Goal: Check status

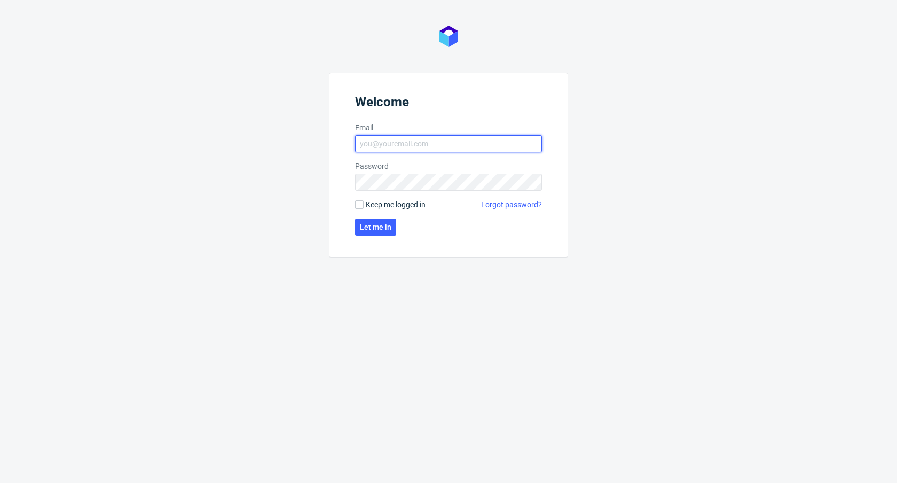
click at [459, 137] on input "Email" at bounding box center [448, 143] width 187 height 17
type input "[PERSON_NAME][EMAIL_ADDRESS][DOMAIN_NAME]"
click at [365, 228] on span "Let me in" at bounding box center [376, 226] width 32 height 7
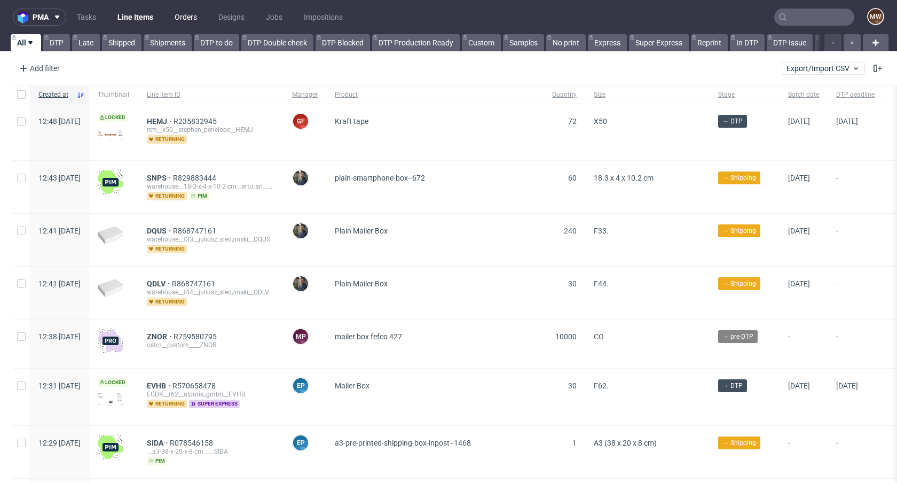
click at [187, 17] on link "Orders" at bounding box center [185, 17] width 35 height 17
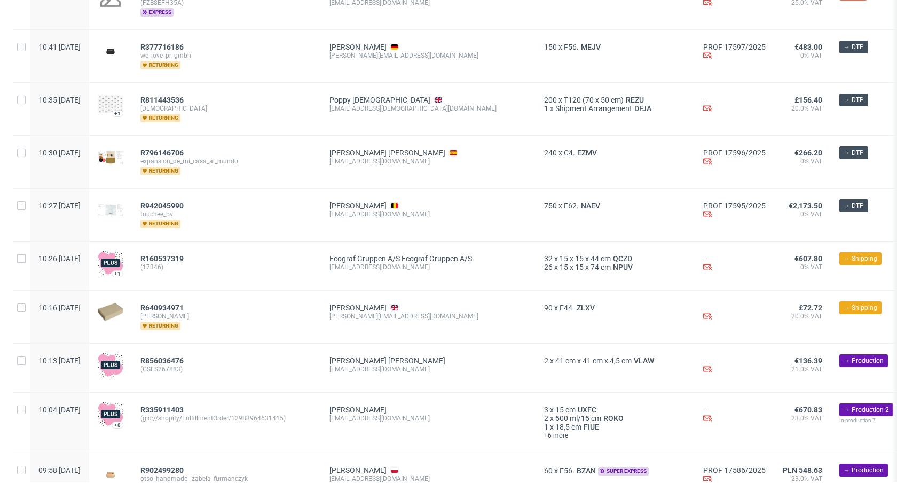
scroll to position [1202, 0]
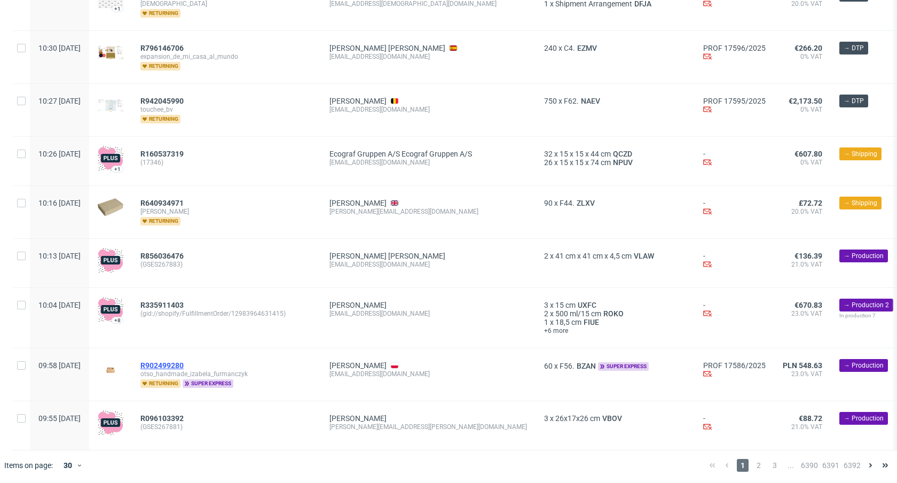
click at [184, 361] on span "R902499280" at bounding box center [161, 365] width 43 height 9
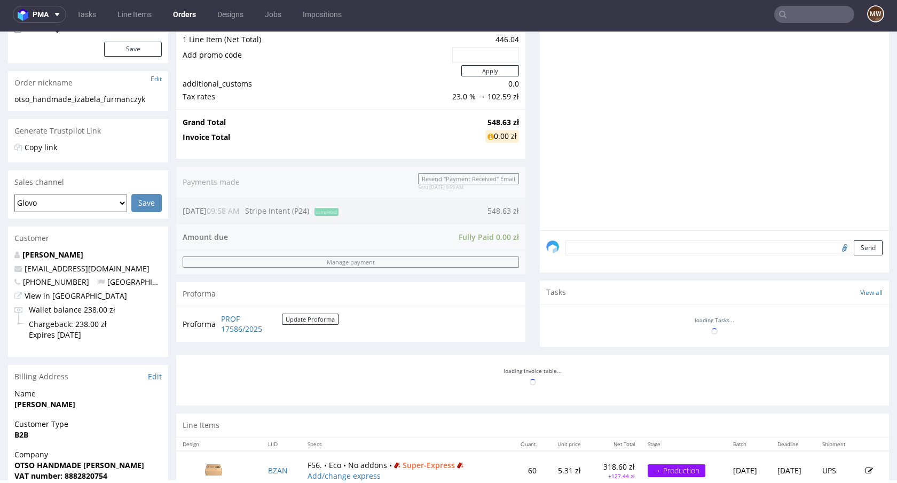
scroll to position [180, 0]
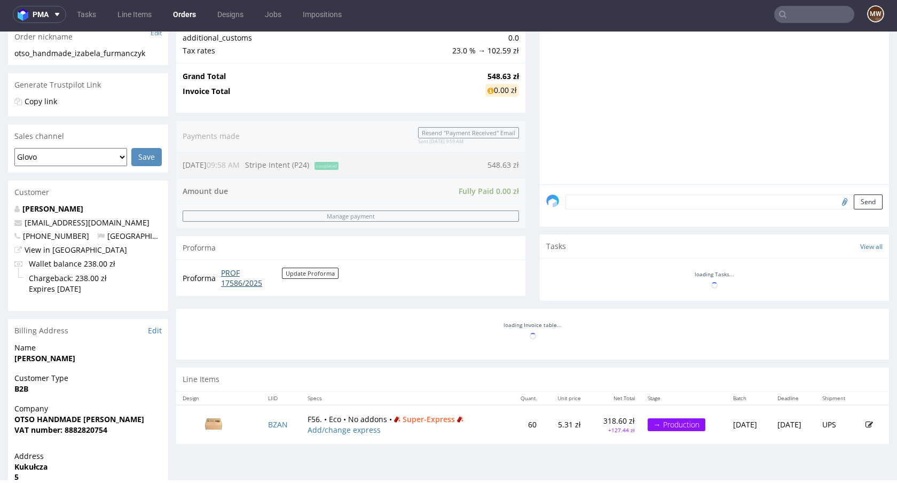
click at [238, 273] on link "PROF 17586/2025" at bounding box center [251, 278] width 61 height 21
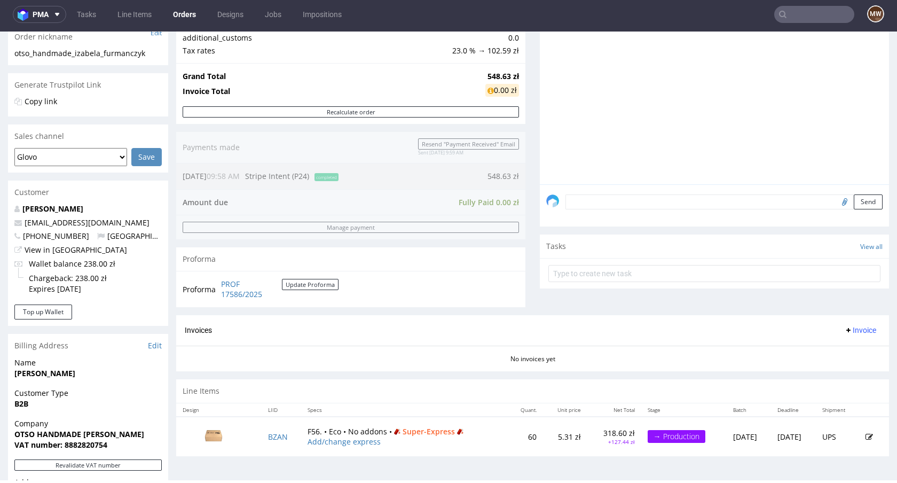
click at [641, 232] on div "Comments User (0) Order (0) Automatic (3) Attachments (0) All (3) View all (3) …" at bounding box center [714, 136] width 349 height 358
